Goal: Task Accomplishment & Management: Manage account settings

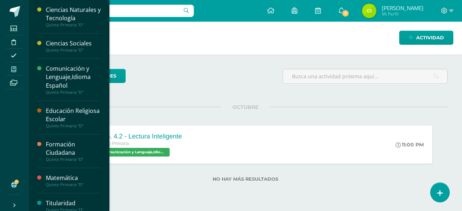
click at [13, 70] on icon at bounding box center [13, 69] width 5 height 6
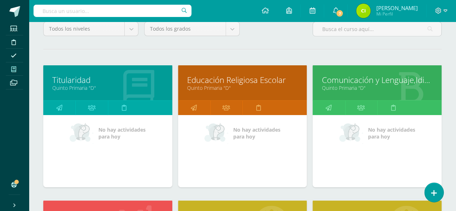
scroll to position [144, 0]
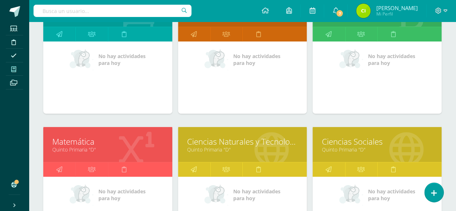
click at [75, 139] on link "Matemática" at bounding box center [107, 141] width 111 height 11
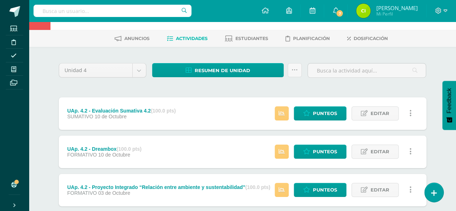
scroll to position [36, 0]
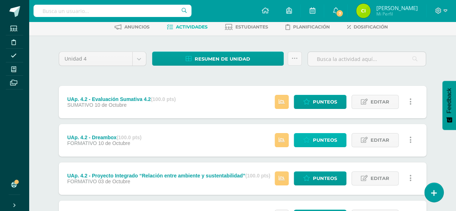
click at [312, 138] on link "Punteos" at bounding box center [320, 140] width 53 height 14
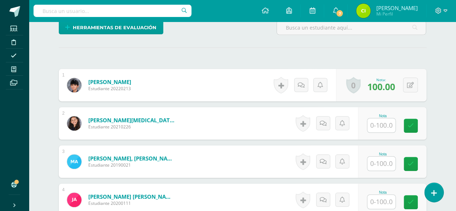
scroll to position [185, 0]
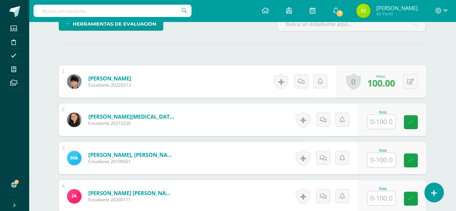
click at [376, 119] on input "text" at bounding box center [381, 122] width 28 height 14
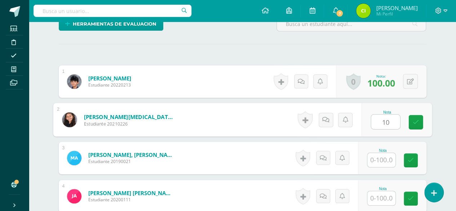
scroll to position [186, 0]
type input "100"
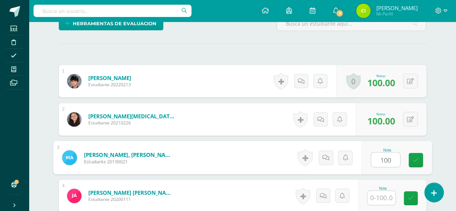
type input "100"
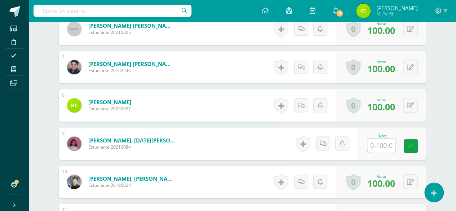
scroll to position [440, 0]
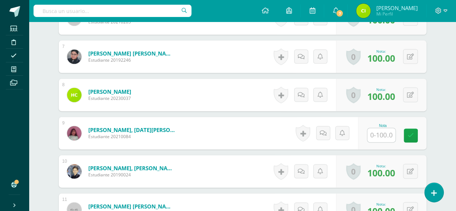
drag, startPoint x: 374, startPoint y: 144, endPoint x: 377, endPoint y: 140, distance: 4.9
click at [374, 143] on div "Nota" at bounding box center [392, 133] width 69 height 32
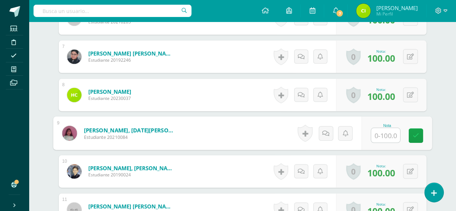
click at [381, 135] on input "text" at bounding box center [385, 135] width 29 height 14
type input "100"
click at [417, 134] on icon at bounding box center [415, 135] width 6 height 6
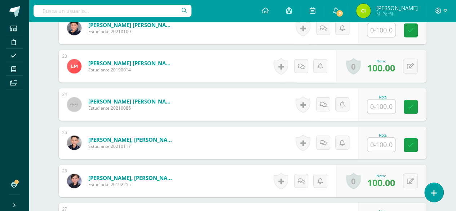
scroll to position [1053, 0]
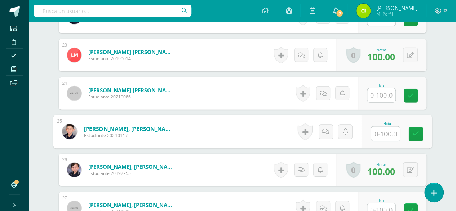
click at [382, 130] on input "text" at bounding box center [385, 134] width 29 height 14
type input "100"
click at [420, 132] on link at bounding box center [416, 134] width 14 height 14
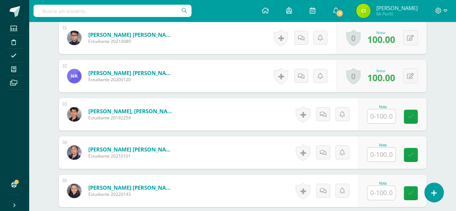
scroll to position [1377, 0]
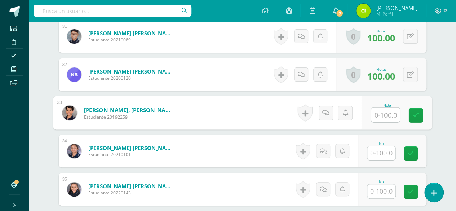
click at [384, 115] on input "text" at bounding box center [385, 115] width 29 height 14
type input "100"
click at [417, 112] on icon at bounding box center [415, 115] width 6 height 6
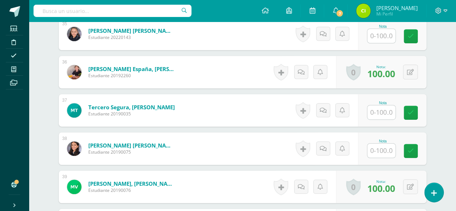
scroll to position [1521, 0]
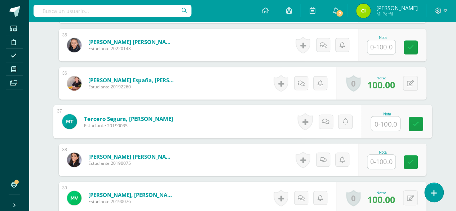
click at [385, 122] on input "text" at bounding box center [385, 123] width 29 height 14
type input "100"
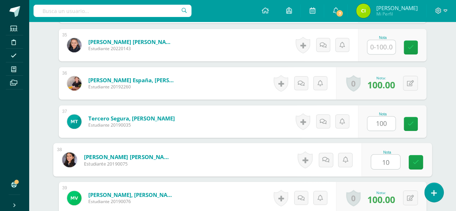
type input "100"
click at [421, 160] on link at bounding box center [416, 162] width 14 height 14
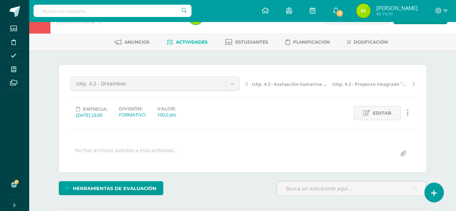
scroll to position [0, 0]
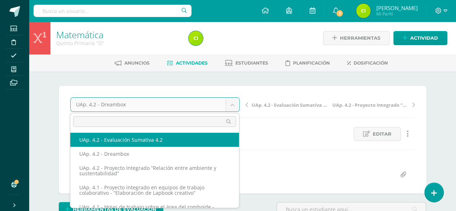
select select "/dashboard/teacher/grade-activity/227837/"
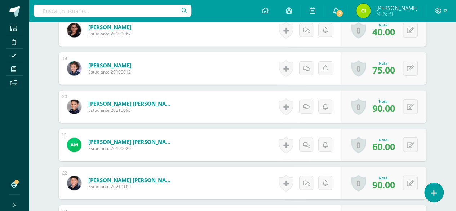
scroll to position [950, 0]
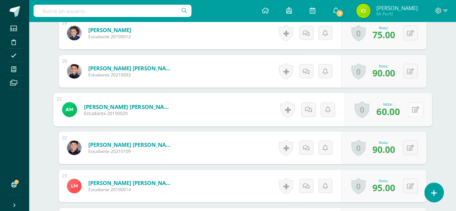
click at [412, 111] on button at bounding box center [415, 109] width 15 height 15
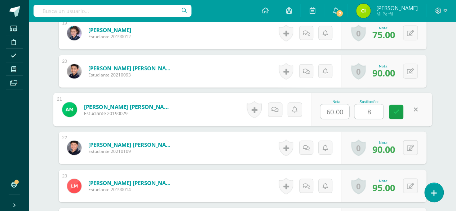
type input "85"
click at [394, 109] on icon at bounding box center [396, 112] width 6 height 6
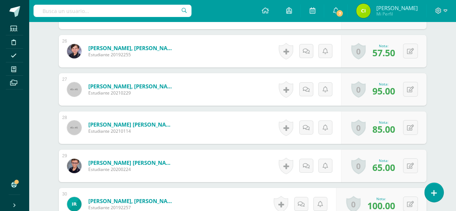
scroll to position [1239, 0]
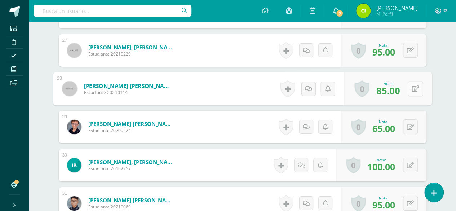
click at [409, 90] on button at bounding box center [415, 88] width 15 height 15
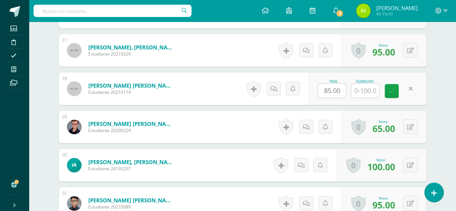
click at [413, 86] on link at bounding box center [411, 88] width 14 height 14
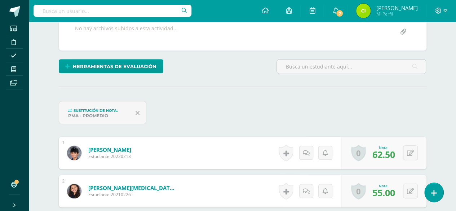
scroll to position [13, 0]
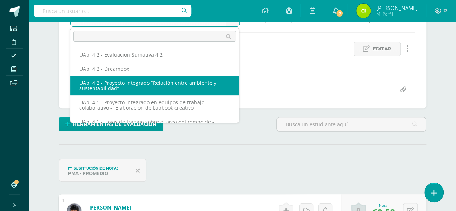
scroll to position [34, 0]
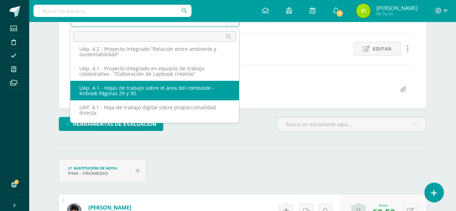
select select "/dashboard/teacher/grade-activity/226653/"
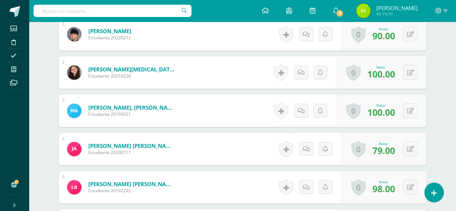
scroll to position [297, 0]
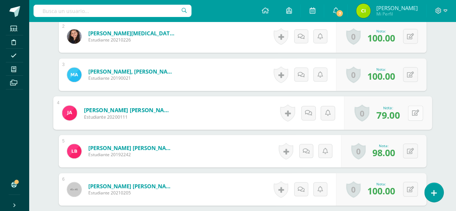
click at [409, 110] on button at bounding box center [415, 112] width 15 height 15
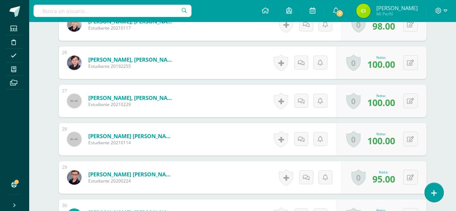
scroll to position [1200, 0]
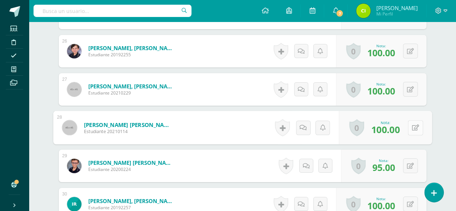
click at [410, 124] on button at bounding box center [415, 127] width 15 height 15
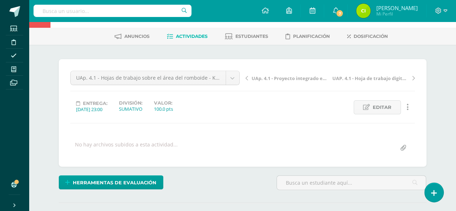
scroll to position [0, 0]
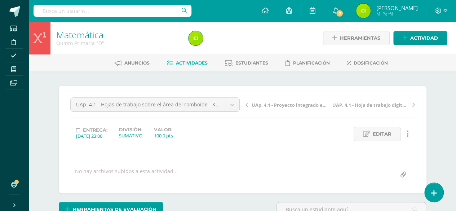
click at [187, 61] on span "Actividades" at bounding box center [192, 62] width 32 height 5
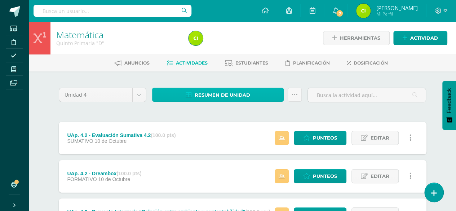
click at [230, 93] on span "Resumen de unidad" at bounding box center [223, 94] width 56 height 13
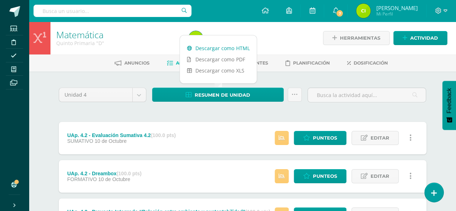
click at [224, 49] on link "Descargar como HTML" at bounding box center [218, 48] width 77 height 11
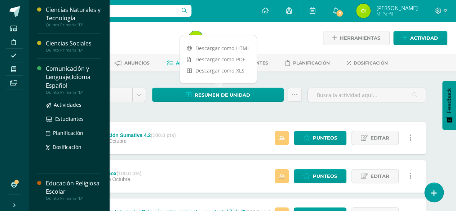
click at [70, 76] on div "Comunicación y Lenguaje,Idioma Español" at bounding box center [73, 77] width 55 height 25
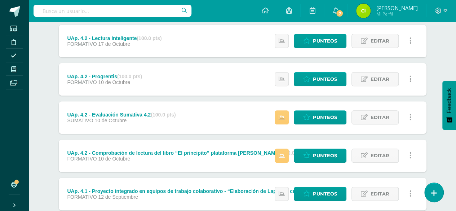
scroll to position [108, 0]
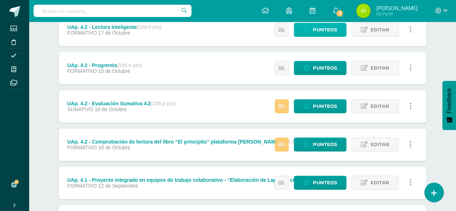
click at [323, 25] on span "Punteos" at bounding box center [325, 29] width 24 height 13
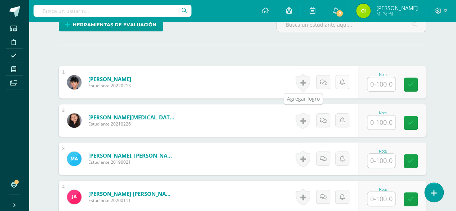
scroll to position [185, 0]
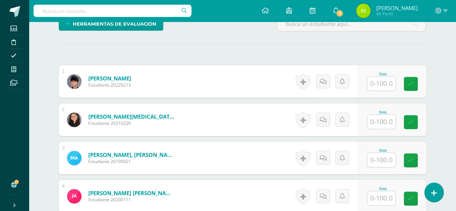
click at [378, 79] on input "text" at bounding box center [381, 83] width 28 height 14
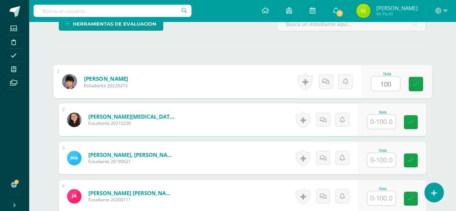
type input "100"
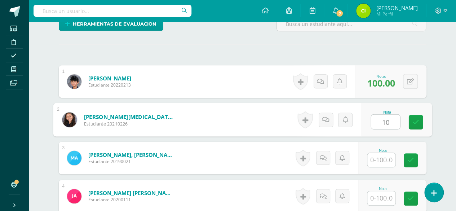
scroll to position [186, 0]
type input "100"
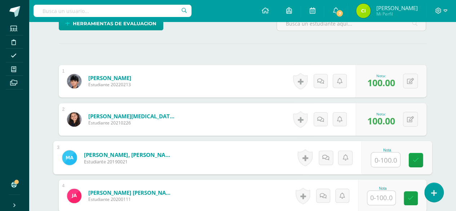
scroll to position [186, 0]
type input "100"
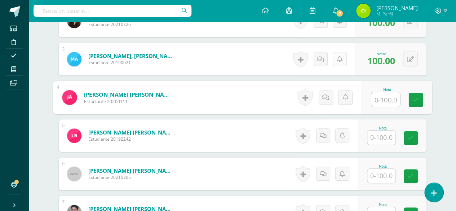
scroll to position [295, 0]
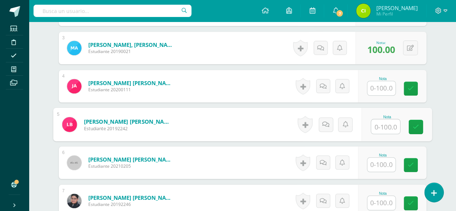
click at [381, 123] on input "text" at bounding box center [385, 126] width 29 height 14
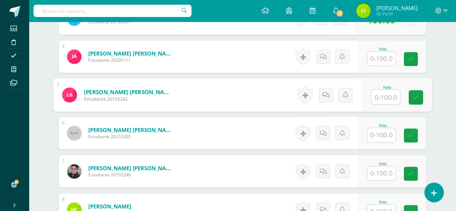
scroll to position [331, 0]
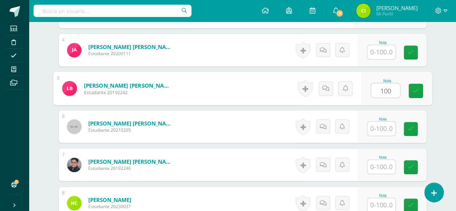
type input "100"
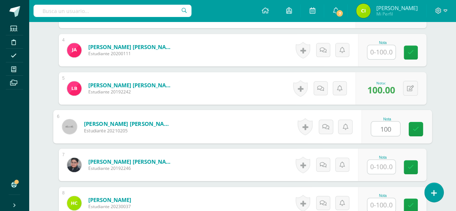
type input "100"
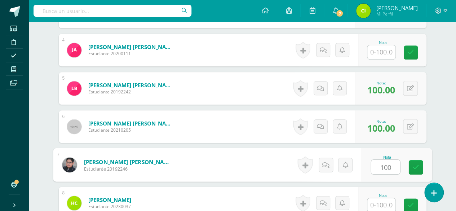
type input "100"
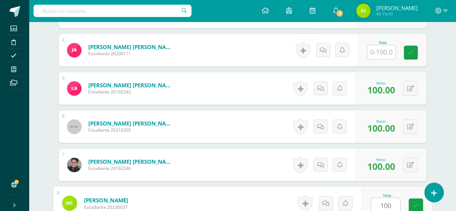
type input "100"
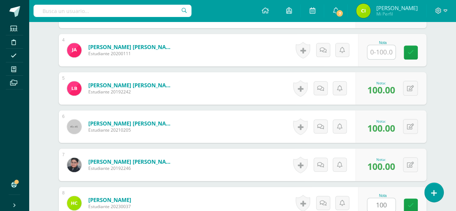
scroll to position [467, 0]
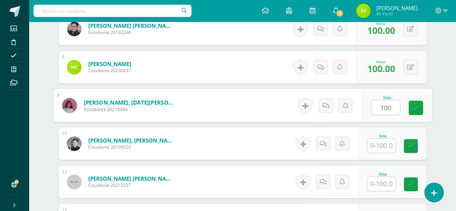
type input "100"
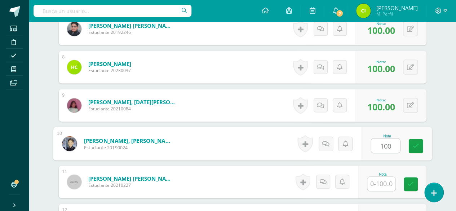
type input "100"
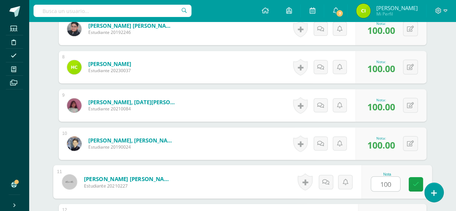
type input "100"
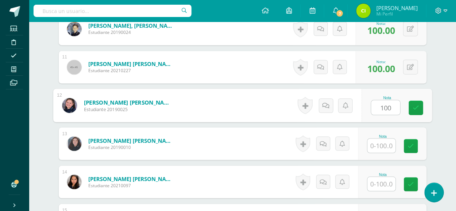
type input "100"
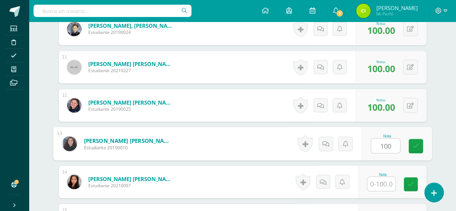
type input "100"
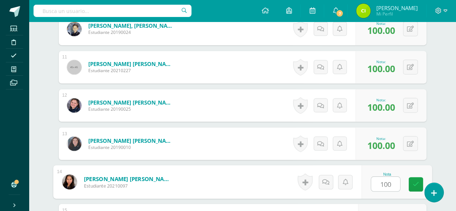
type input "100"
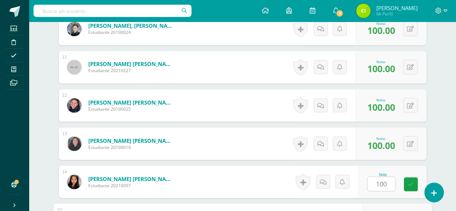
scroll to position [697, 0]
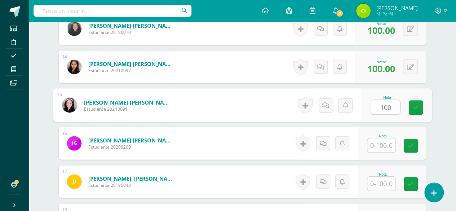
type input "100"
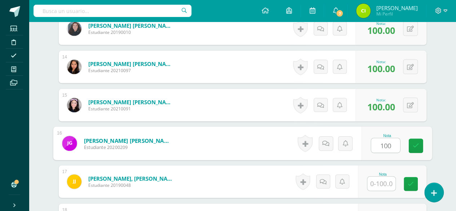
type input "100"
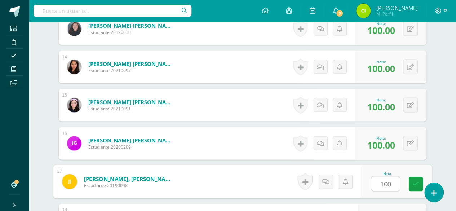
type input "100"
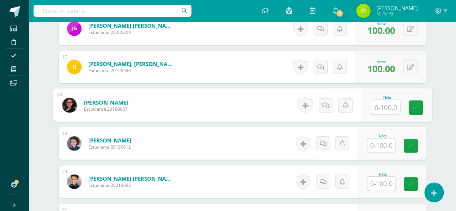
click at [383, 141] on input "text" at bounding box center [381, 145] width 28 height 14
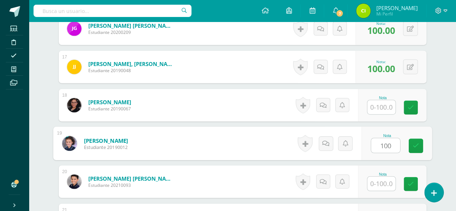
type input "100"
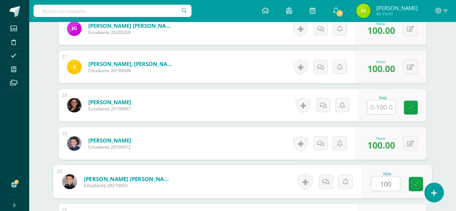
type input "100"
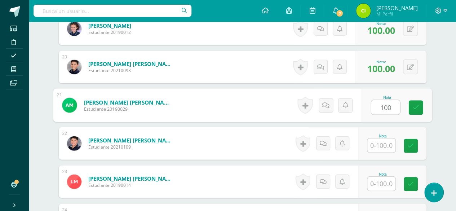
type input "100"
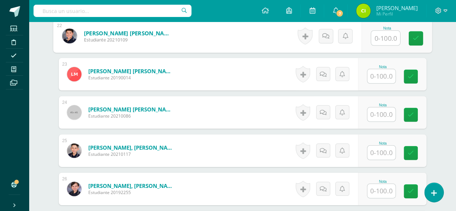
scroll to position [1034, 0]
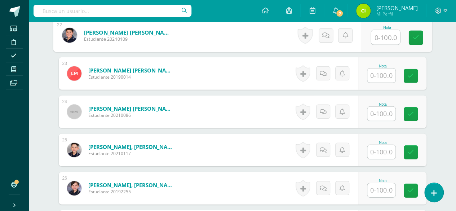
click at [380, 75] on input "text" at bounding box center [381, 76] width 28 height 14
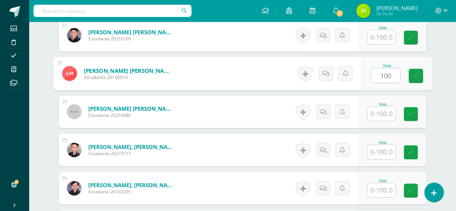
type input "100"
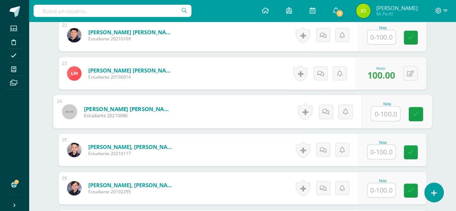
click at [381, 150] on input "text" at bounding box center [381, 152] width 28 height 14
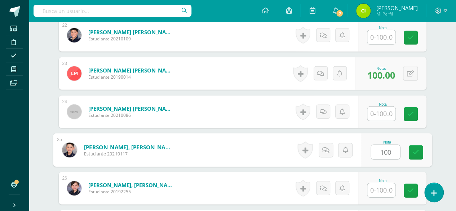
type input "100"
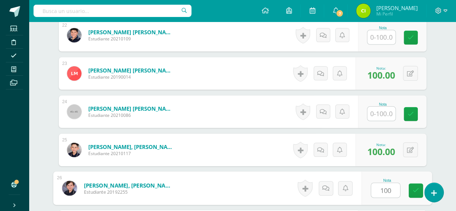
type input "100"
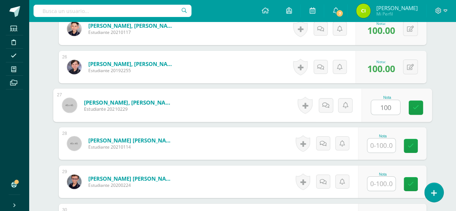
type input "100"
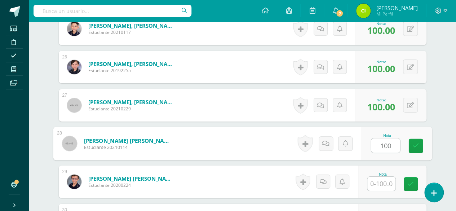
type input "100"
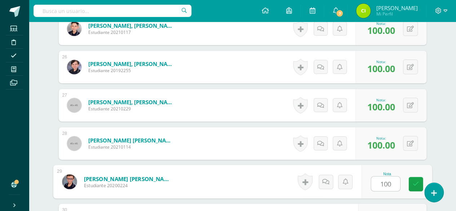
type input "100"
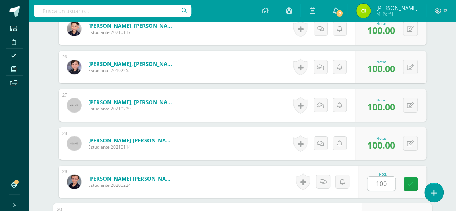
scroll to position [1270, 0]
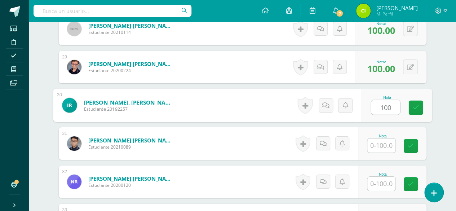
type input "100"
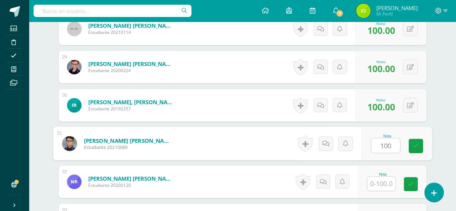
type input "100"
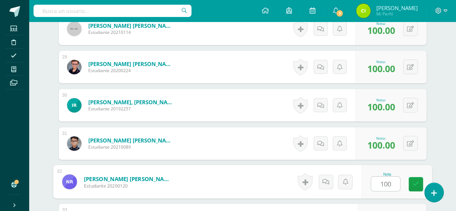
type input "100"
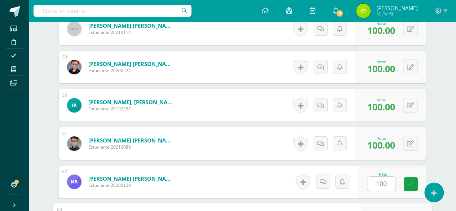
scroll to position [1385, 0]
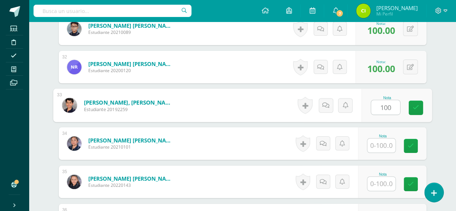
type input "100"
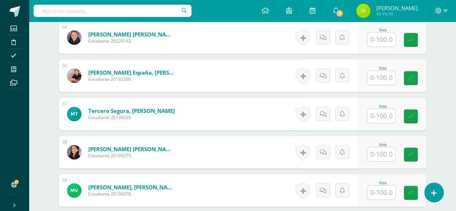
scroll to position [1457, 0]
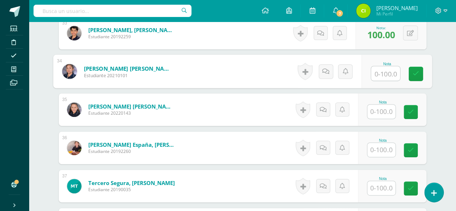
click at [381, 109] on input "text" at bounding box center [381, 112] width 28 height 14
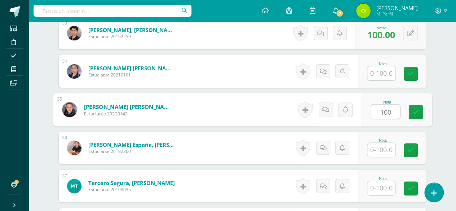
type input "100"
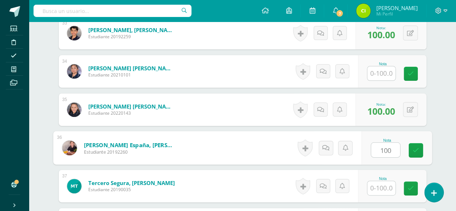
type input "100"
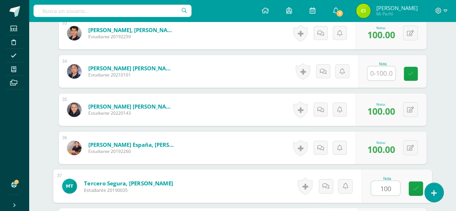
type input "100"
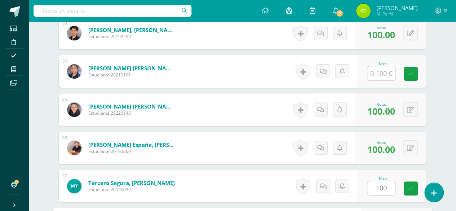
scroll to position [1576, 0]
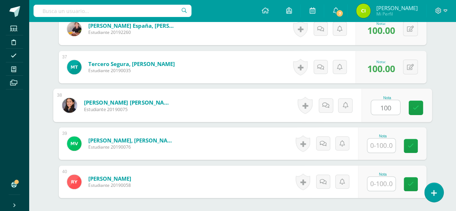
type input "100"
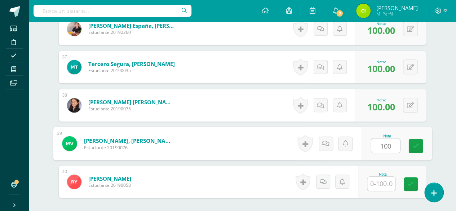
type input "100"
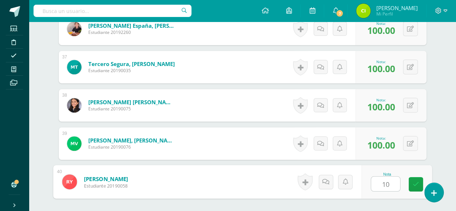
type input "100"
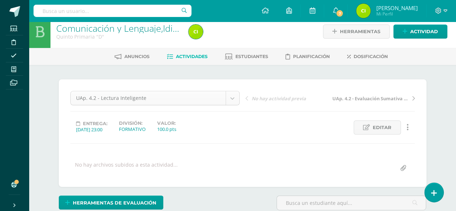
scroll to position [0, 0]
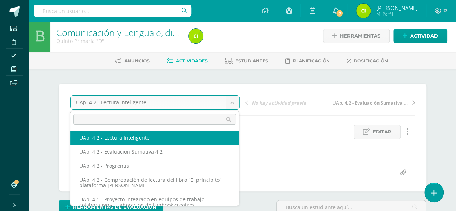
scroll to position [72, 0]
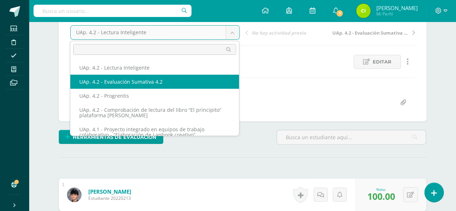
select select "/dashboard/teacher/grade-activity/227834/"
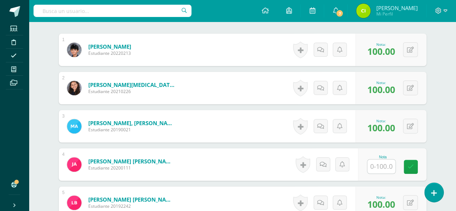
scroll to position [252, 0]
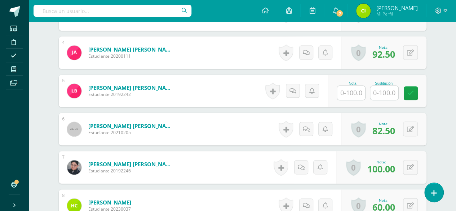
scroll to position [358, 0]
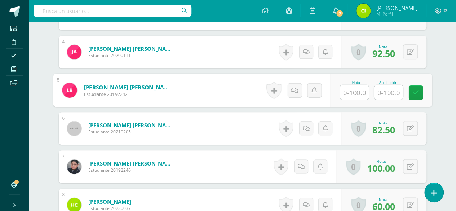
click at [350, 92] on input "text" at bounding box center [354, 92] width 29 height 14
type input "90"
click at [412, 88] on link at bounding box center [416, 92] width 14 height 14
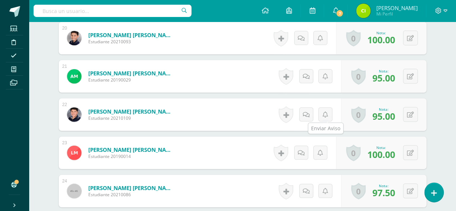
scroll to position [973, 0]
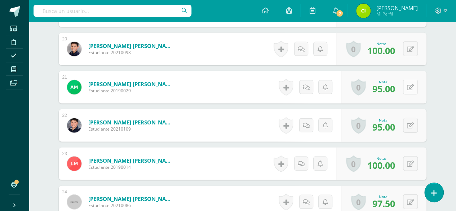
click at [410, 88] on button at bounding box center [410, 87] width 15 height 15
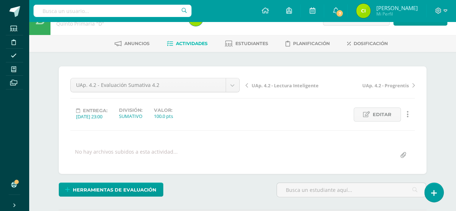
scroll to position [36, 0]
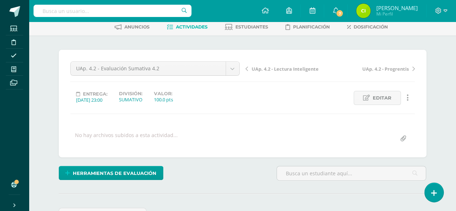
click at [189, 29] on span "Actividades" at bounding box center [192, 26] width 32 height 5
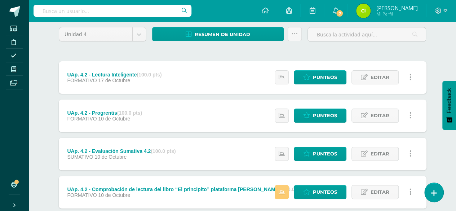
scroll to position [72, 0]
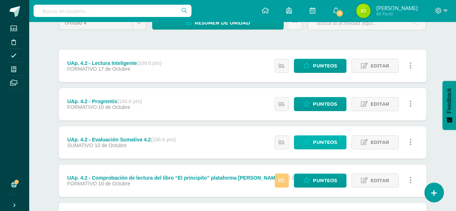
click at [323, 142] on span "Punteos" at bounding box center [325, 142] width 24 height 13
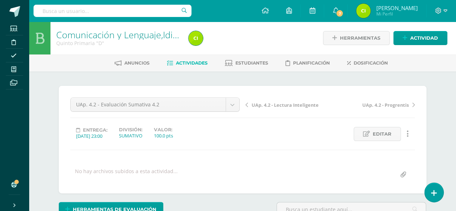
click at [184, 62] on span "Actividades" at bounding box center [192, 62] width 32 height 5
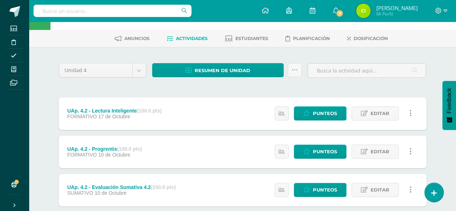
scroll to position [36, 0]
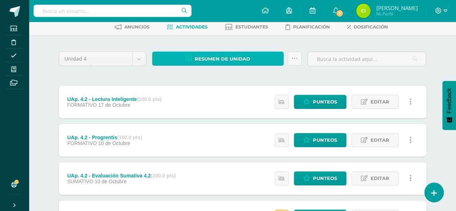
click at [224, 56] on span "Resumen de unidad" at bounding box center [223, 58] width 56 height 13
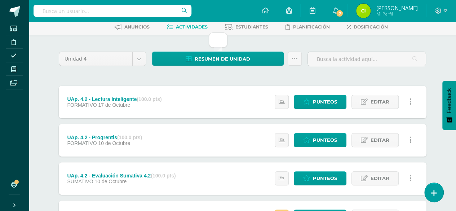
click at [225, 68] on div "Resumen de unidad Subir actividades en masa Enviar punteos a revision Historial…" at bounding box center [227, 62] width 156 height 21
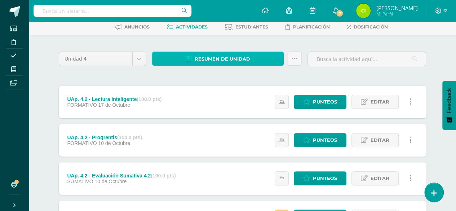
click at [226, 56] on span "Resumen de unidad" at bounding box center [223, 58] width 56 height 13
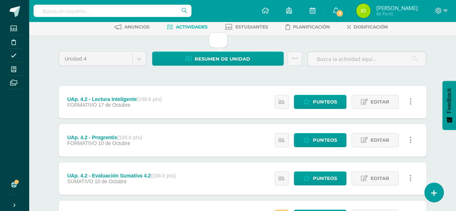
click at [187, 25] on span "Actividades" at bounding box center [192, 26] width 32 height 5
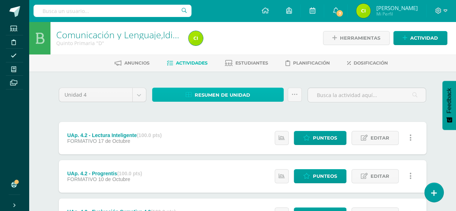
click at [217, 94] on span "Resumen de unidad" at bounding box center [223, 94] width 56 height 13
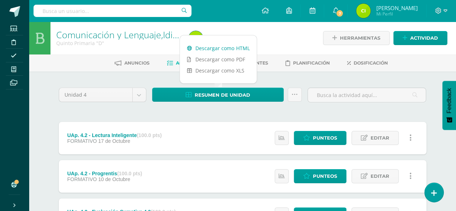
click at [225, 48] on link "Descargar como HTML" at bounding box center [218, 48] width 77 height 11
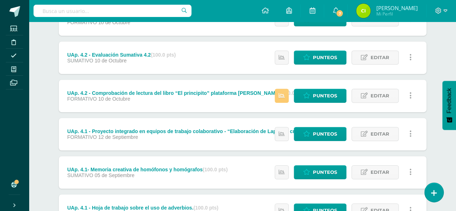
scroll to position [180, 0]
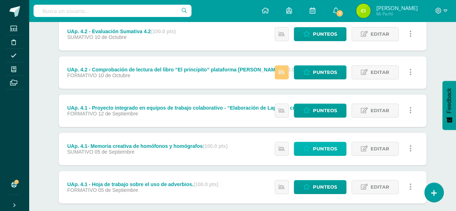
click at [308, 147] on icon at bounding box center [306, 149] width 7 height 6
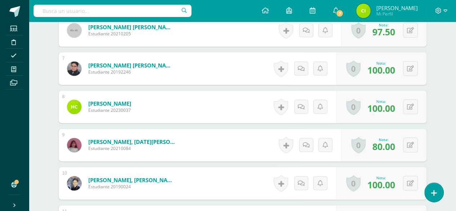
scroll to position [493, 0]
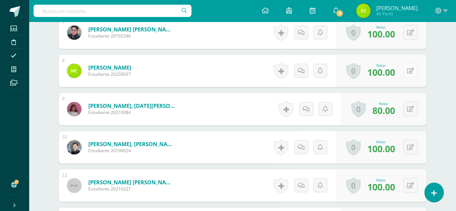
click at [410, 66] on button at bounding box center [410, 70] width 15 height 15
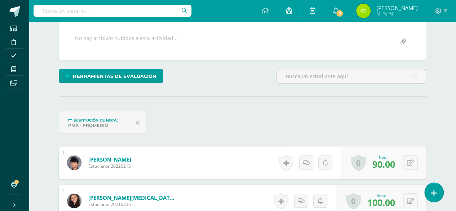
scroll to position [24, 0]
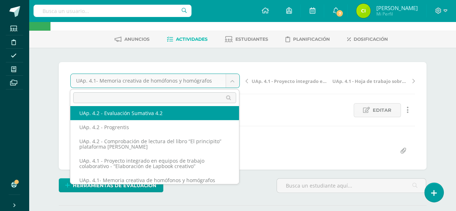
scroll to position [17, 0]
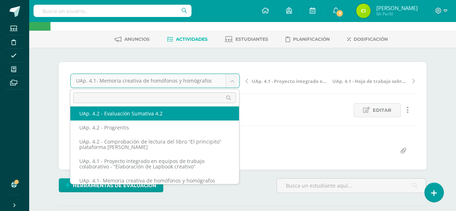
select select "/dashboard/teacher/grade-activity/227834/"
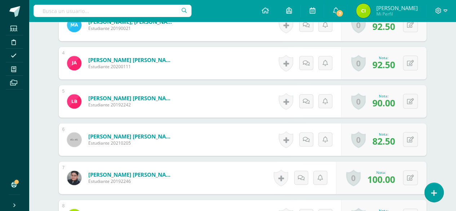
scroll to position [359, 0]
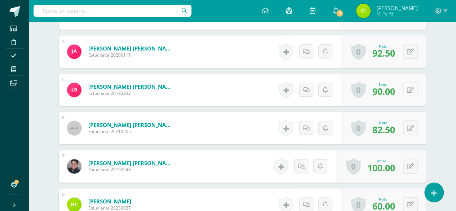
click at [409, 88] on button at bounding box center [410, 89] width 15 height 15
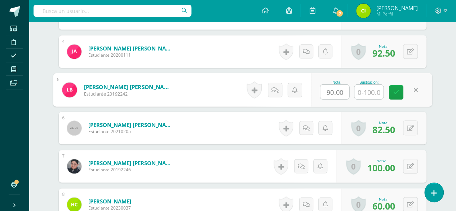
scroll to position [359, 0]
click at [413, 87] on link at bounding box center [416, 89] width 14 height 14
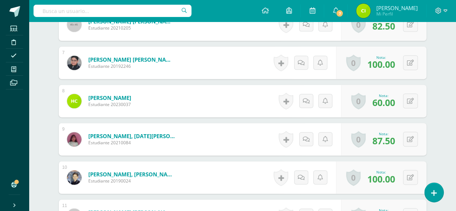
scroll to position [467, 0]
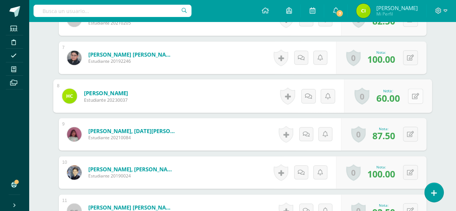
click at [410, 92] on button at bounding box center [415, 95] width 15 height 15
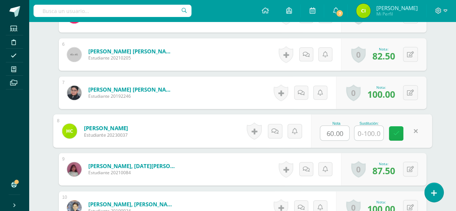
scroll to position [433, 0]
click at [370, 132] on input "text" at bounding box center [368, 132] width 29 height 14
type input "94"
click at [396, 130] on icon at bounding box center [396, 133] width 6 height 6
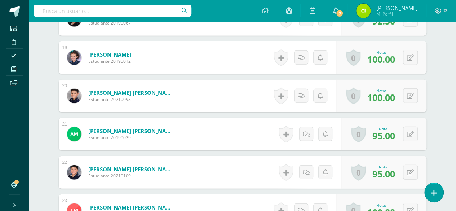
scroll to position [937, 0]
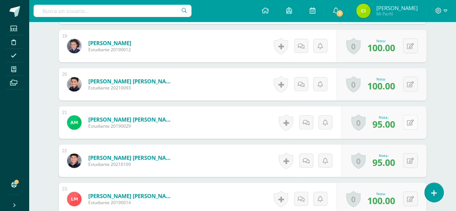
click at [410, 119] on button at bounding box center [410, 122] width 15 height 15
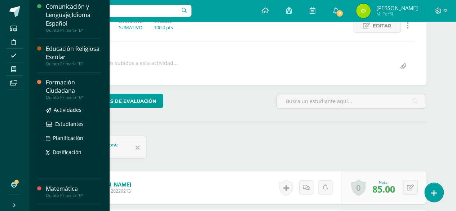
scroll to position [79, 0]
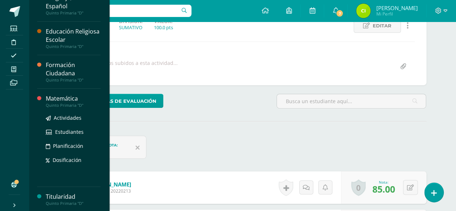
click at [65, 98] on div "Matemática" at bounding box center [73, 98] width 55 height 8
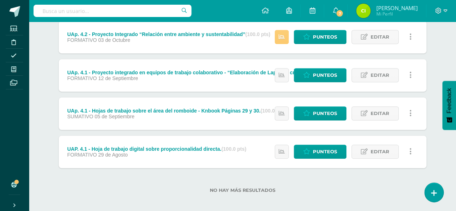
scroll to position [180, 0]
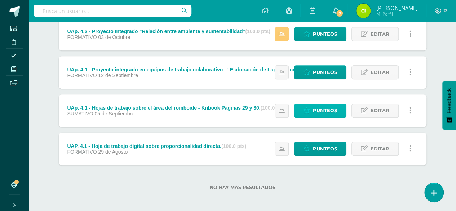
click at [321, 114] on span "Punteos" at bounding box center [325, 110] width 24 height 13
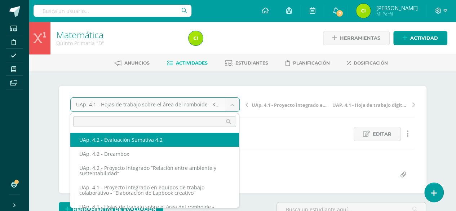
select select "/dashboard/teacher/grade-activity/227837/"
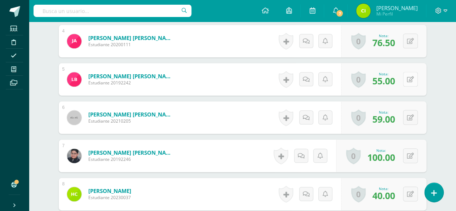
scroll to position [405, 0]
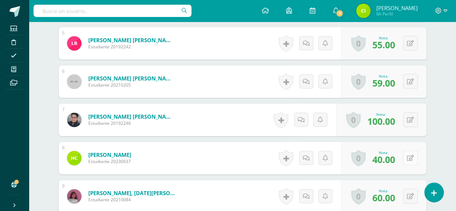
click at [412, 155] on icon at bounding box center [410, 158] width 7 height 6
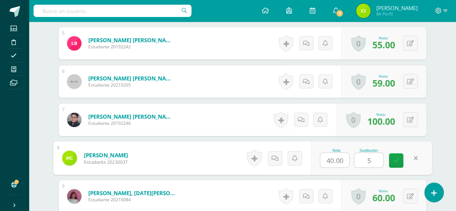
type input "55"
click at [392, 158] on link at bounding box center [396, 160] width 14 height 14
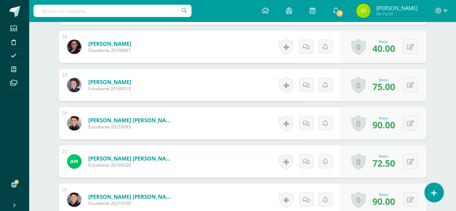
scroll to position [910, 0]
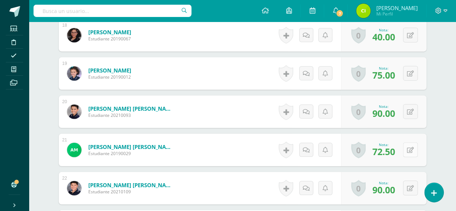
click at [415, 145] on button at bounding box center [410, 149] width 15 height 15
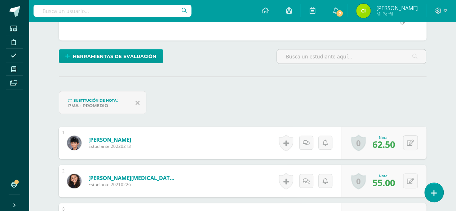
scroll to position [0, 0]
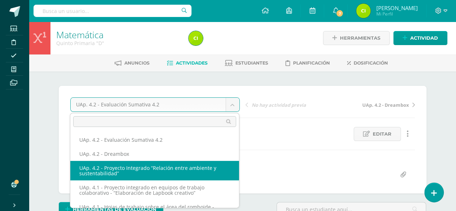
select select "/dashboard/teacher/grade-activity/227828/"
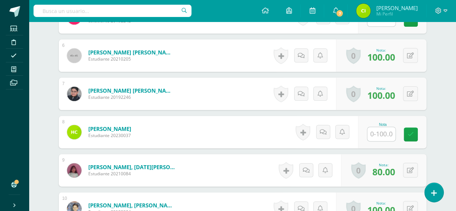
scroll to position [404, 0]
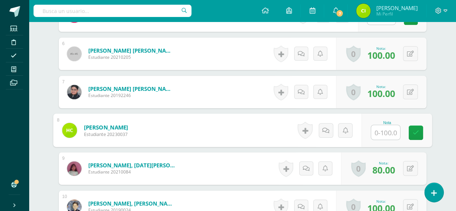
click at [378, 131] on input "text" at bounding box center [385, 132] width 29 height 14
type input "100"
click at [420, 128] on link at bounding box center [416, 132] width 14 height 14
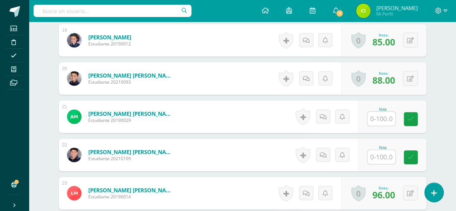
scroll to position [946, 0]
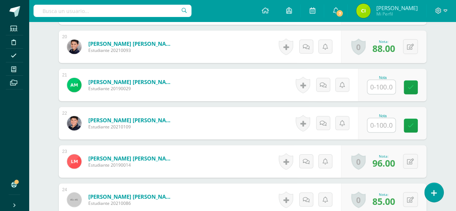
click at [383, 84] on input "text" at bounding box center [381, 87] width 28 height 14
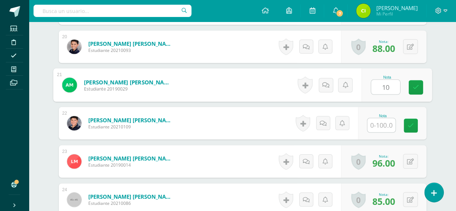
type input "100"
click at [409, 83] on link at bounding box center [416, 87] width 14 height 14
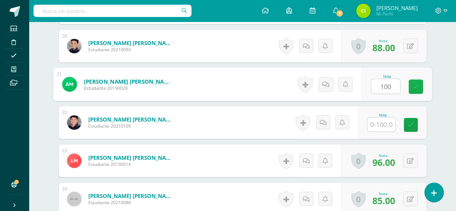
click at [412, 84] on icon at bounding box center [415, 87] width 6 height 6
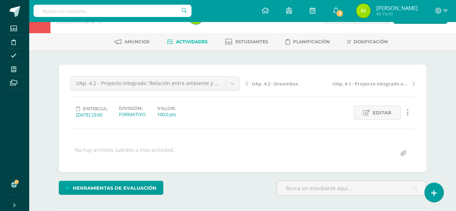
scroll to position [0, 0]
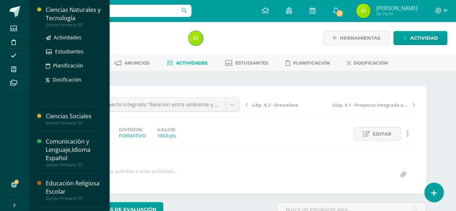
click at [66, 18] on div "Ciencias Naturales y Tecnología" at bounding box center [73, 14] width 55 height 17
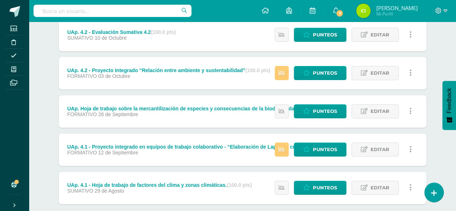
scroll to position [108, 0]
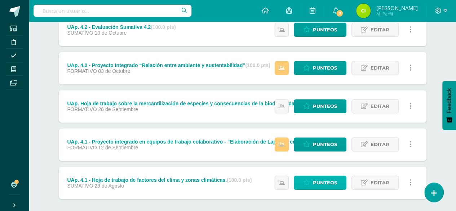
click at [319, 183] on span "Punteos" at bounding box center [325, 182] width 24 height 13
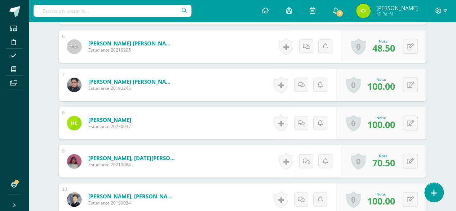
scroll to position [451, 0]
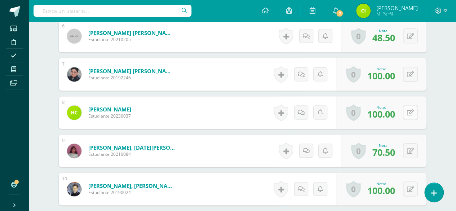
click at [412, 114] on button at bounding box center [410, 112] width 15 height 15
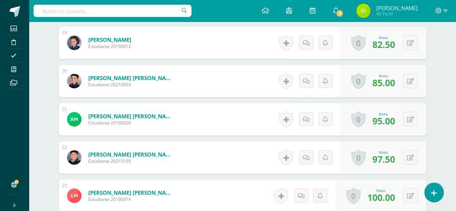
scroll to position [957, 0]
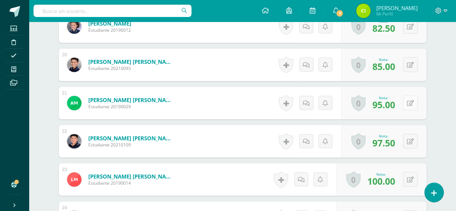
click at [405, 102] on div "0 Logros Logros obtenidos Aún no hay logros agregados Nota: 95.00" at bounding box center [383, 103] width 85 height 32
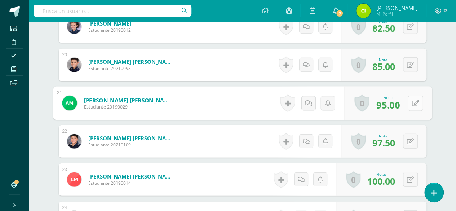
click at [412, 100] on icon at bounding box center [415, 103] width 7 height 6
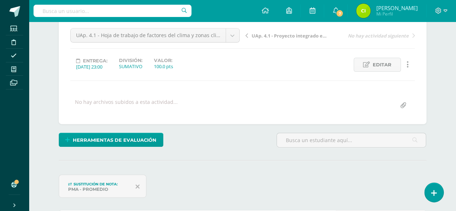
scroll to position [19, 0]
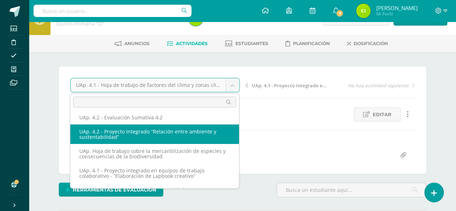
scroll to position [0, 0]
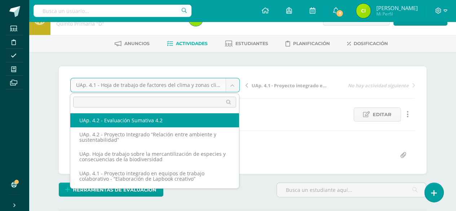
select select "/dashboard/teacher/grade-activity/227836/"
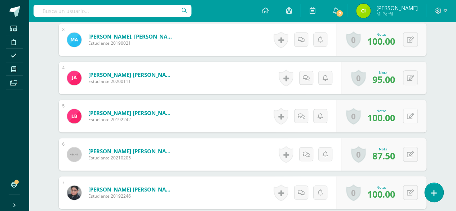
scroll to position [333, 0]
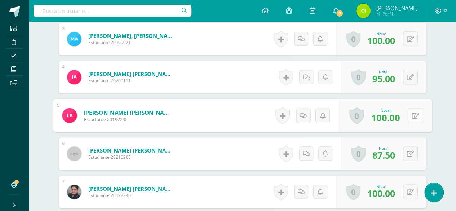
click at [413, 114] on icon at bounding box center [415, 115] width 7 height 6
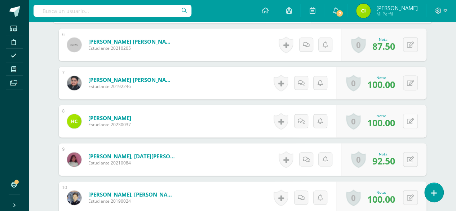
scroll to position [442, 0]
click at [412, 121] on icon at bounding box center [410, 121] width 7 height 6
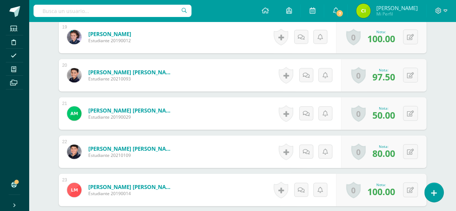
scroll to position [947, 0]
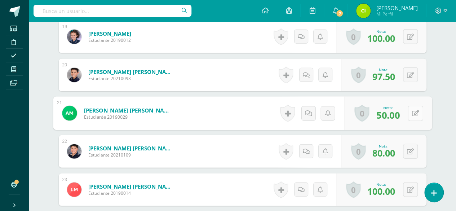
click at [412, 110] on icon at bounding box center [415, 113] width 7 height 6
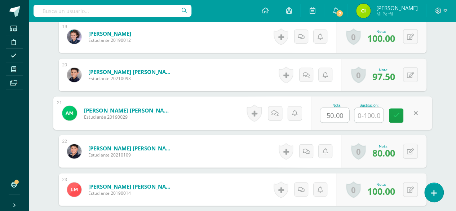
click at [371, 115] on input "text" at bounding box center [368, 115] width 29 height 14
type input "100"
click at [397, 119] on link at bounding box center [396, 116] width 14 height 14
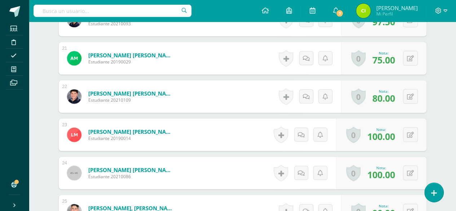
scroll to position [1019, 0]
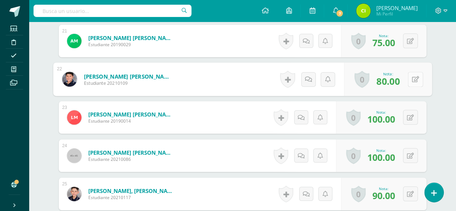
click at [410, 79] on button at bounding box center [415, 79] width 15 height 15
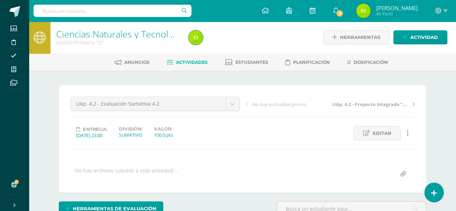
scroll to position [0, 0]
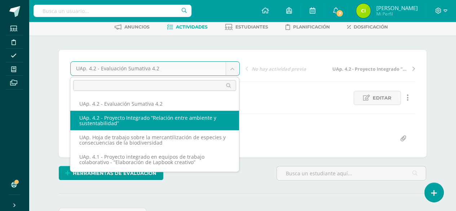
select select "/dashboard/teacher/grade-activity/227829/"
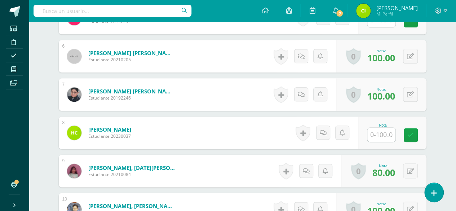
scroll to position [438, 0]
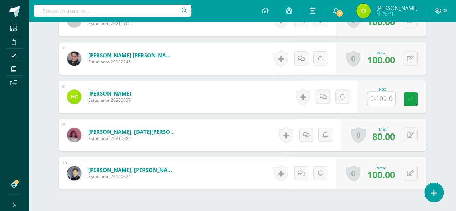
click at [384, 98] on input "text" at bounding box center [381, 99] width 28 height 14
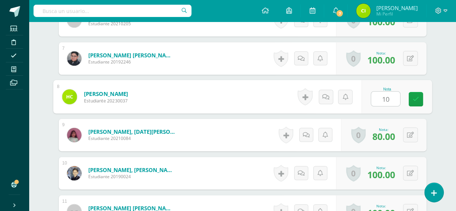
type input "100"
click at [421, 94] on link at bounding box center [416, 99] width 14 height 14
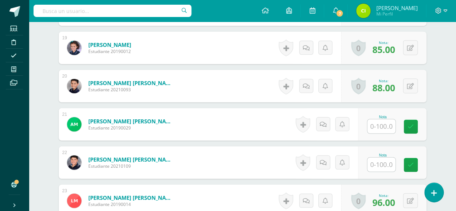
scroll to position [907, 0]
click at [377, 124] on input "text" at bounding box center [381, 126] width 28 height 14
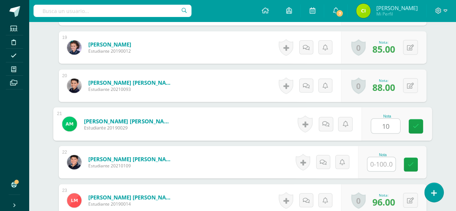
type input "100"
click at [416, 123] on icon at bounding box center [415, 126] width 6 height 6
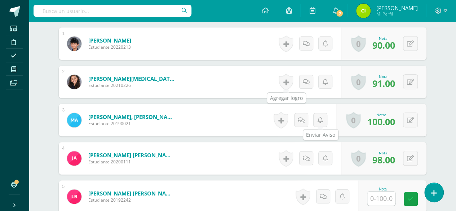
scroll to position [0, 0]
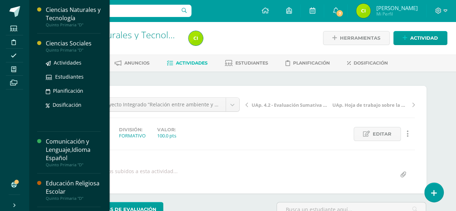
click at [59, 43] on div "Ciencias Sociales" at bounding box center [73, 43] width 55 height 8
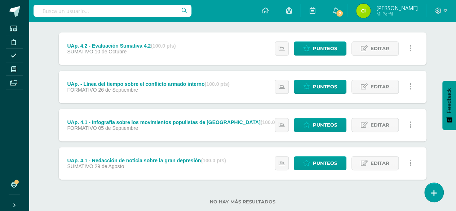
scroll to position [105, 0]
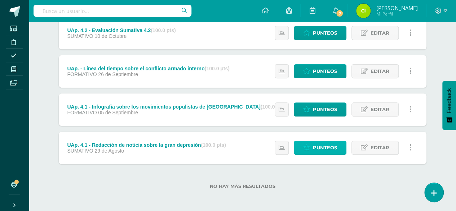
click at [320, 150] on span "Punteos" at bounding box center [325, 147] width 24 height 13
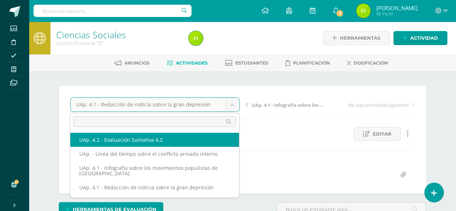
select select "/dashboard/teacher/grade-activity/227838/"
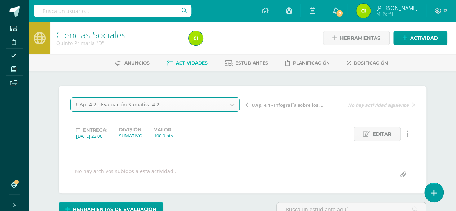
scroll to position [2, 0]
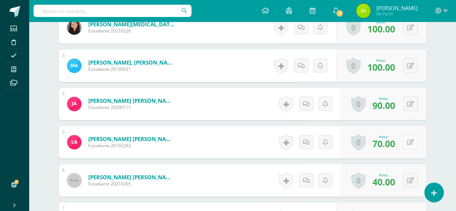
scroll to position [307, 0]
click at [412, 141] on icon at bounding box center [410, 142] width 7 height 6
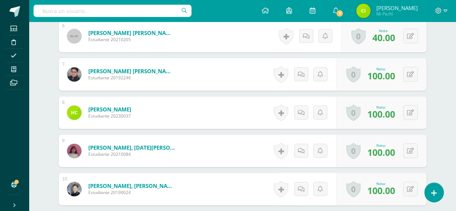
scroll to position [451, 0]
click at [414, 112] on button at bounding box center [410, 112] width 15 height 15
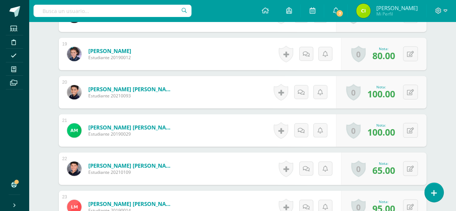
scroll to position [956, 0]
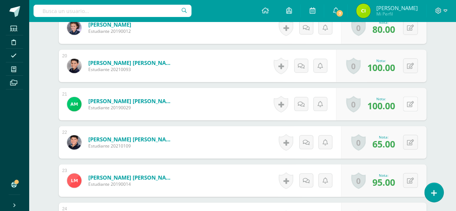
click at [412, 102] on icon at bounding box center [410, 104] width 7 height 6
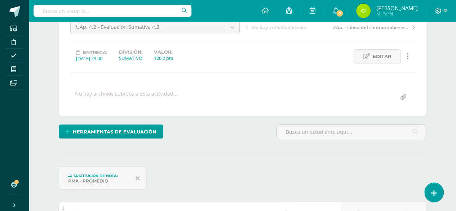
scroll to position [0, 0]
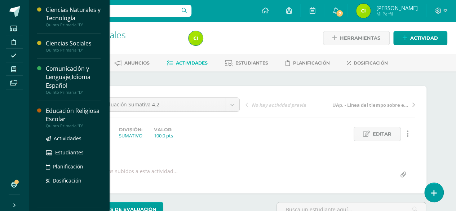
click at [62, 111] on div "Educación Religiosa Escolar" at bounding box center [73, 115] width 55 height 17
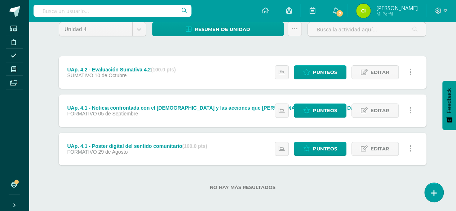
scroll to position [67, 0]
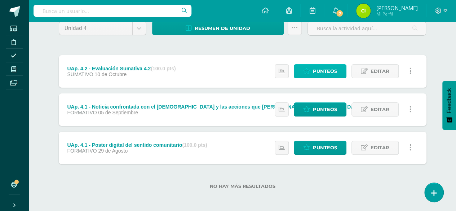
click at [331, 67] on span "Punteos" at bounding box center [325, 71] width 24 height 13
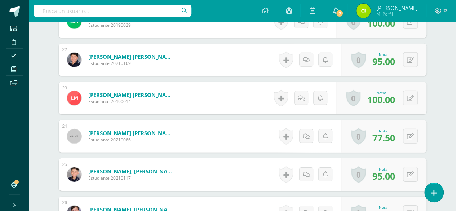
scroll to position [1117, 0]
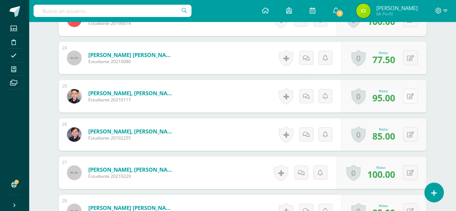
click at [407, 92] on div "0 [GEOGRAPHIC_DATA] Logros obtenidos Aún no hay logros agregados Nota: 95.00" at bounding box center [383, 96] width 85 height 32
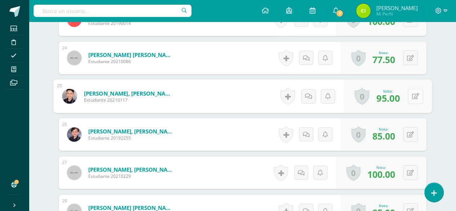
click at [419, 96] on button at bounding box center [415, 96] width 15 height 15
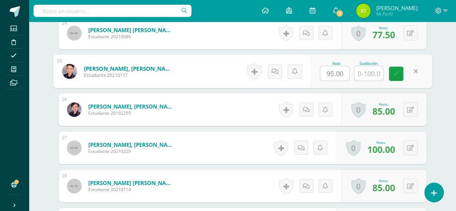
scroll to position [1153, 0]
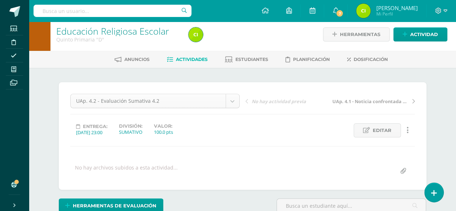
scroll to position [0, 0]
